Goal: Use online tool/utility: Utilize a website feature to perform a specific function

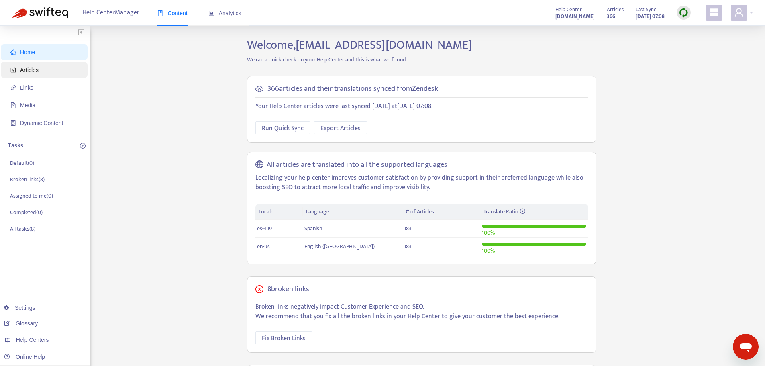
click at [52, 65] on span "Articles" at bounding box center [45, 70] width 71 height 16
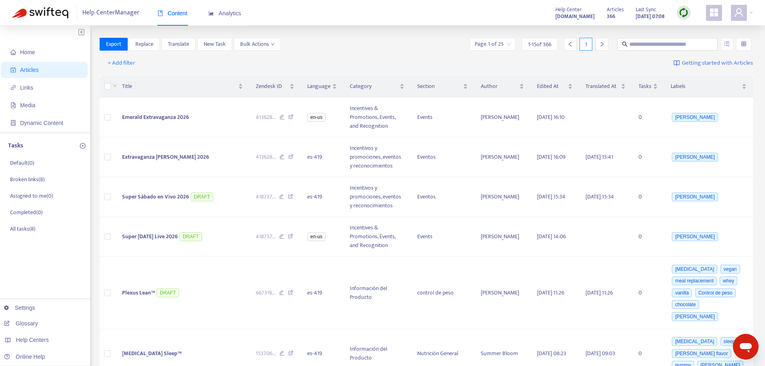
click at [681, 12] on img at bounding box center [684, 13] width 10 height 10
click at [706, 27] on link "Quick Sync" at bounding box center [700, 29] width 34 height 9
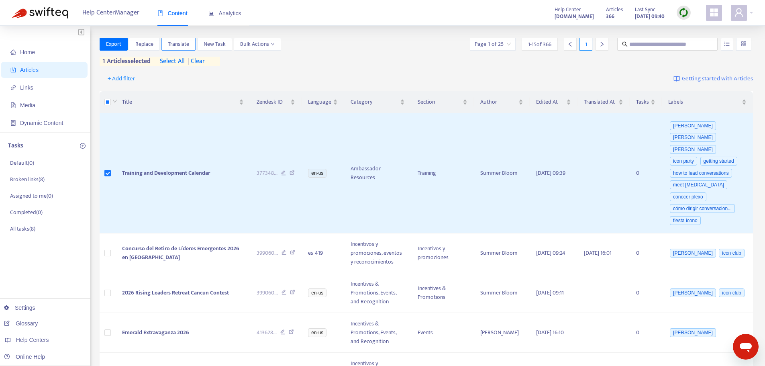
click at [188, 43] on span "Translate" at bounding box center [178, 44] width 21 height 9
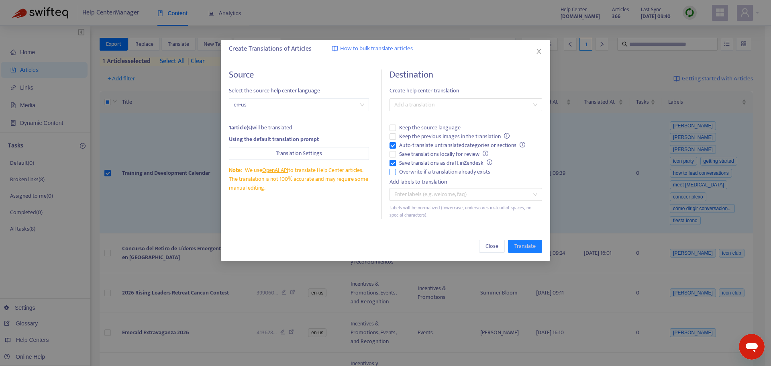
click at [423, 169] on span "Overwrite if a translation already exists" at bounding box center [445, 172] width 98 height 9
click at [416, 147] on span "Auto-translate untranslated categories or sections" at bounding box center [462, 145] width 133 height 9
click at [423, 102] on div at bounding box center [462, 105] width 141 height 10
click at [428, 133] on div "Spanish ( es-419 )" at bounding box center [466, 133] width 140 height 9
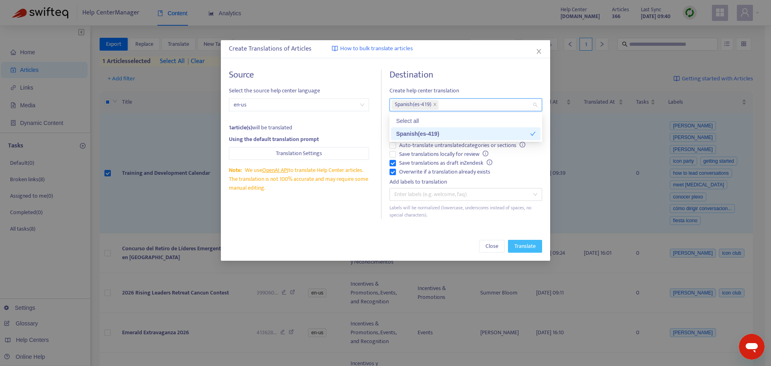
click at [522, 245] on span "Translate" at bounding box center [525, 246] width 21 height 9
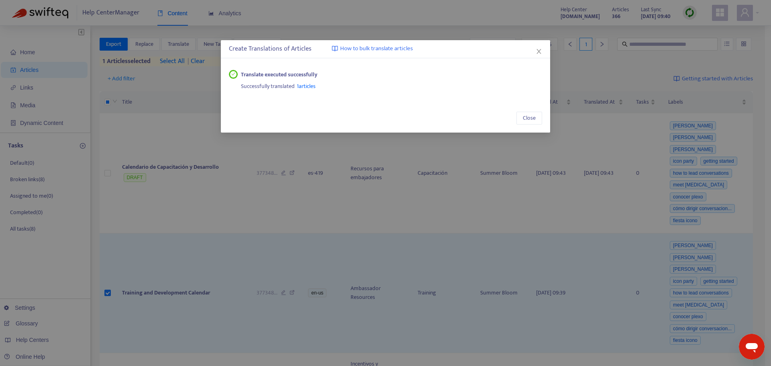
drag, startPoint x: 538, startPoint y: 51, endPoint x: 535, endPoint y: 56, distance: 5.6
click at [538, 51] on icon "close" at bounding box center [539, 51] width 6 height 6
